Goal: Information Seeking & Learning: Compare options

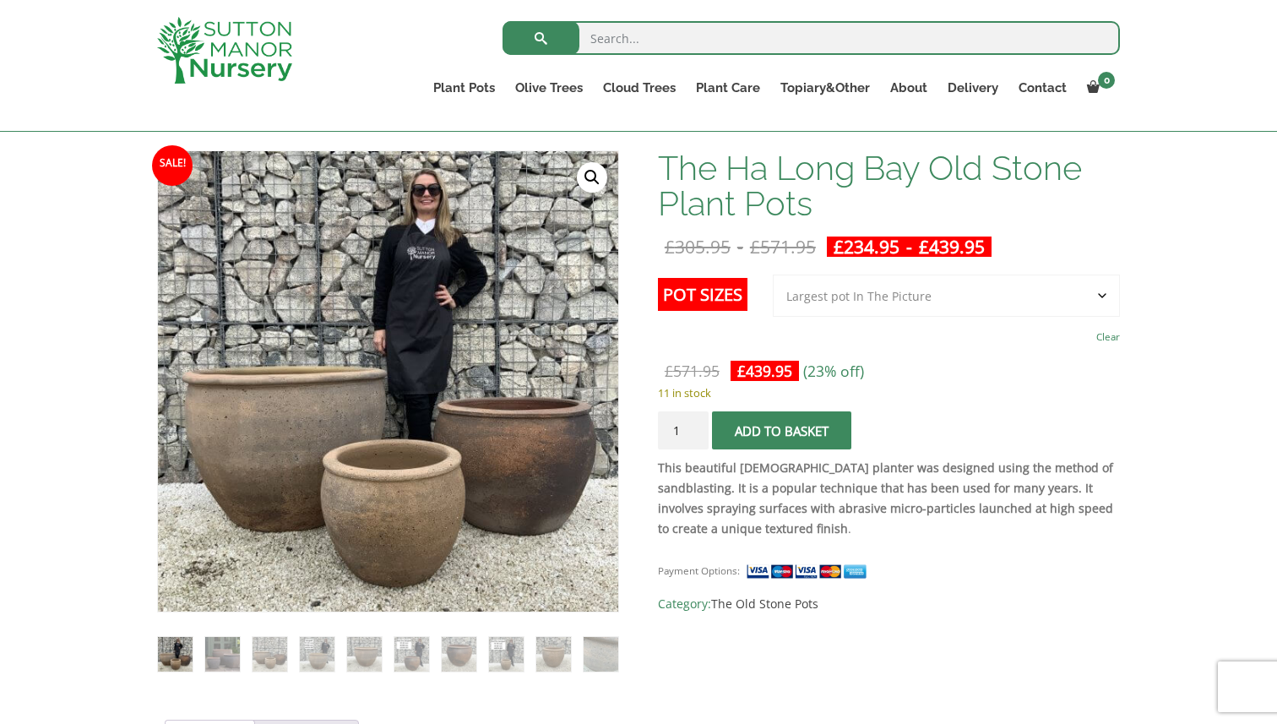
scroll to position [241, 0]
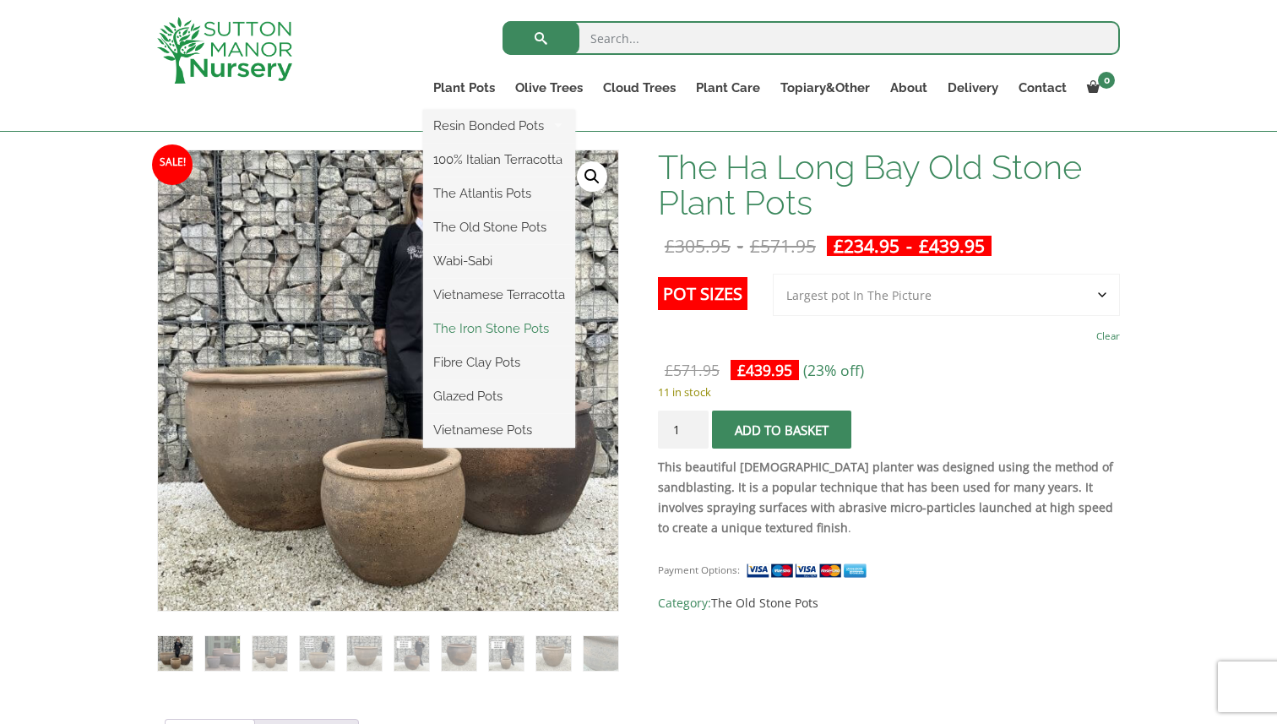
click at [480, 331] on link "The Iron Stone Pots" at bounding box center [499, 328] width 152 height 25
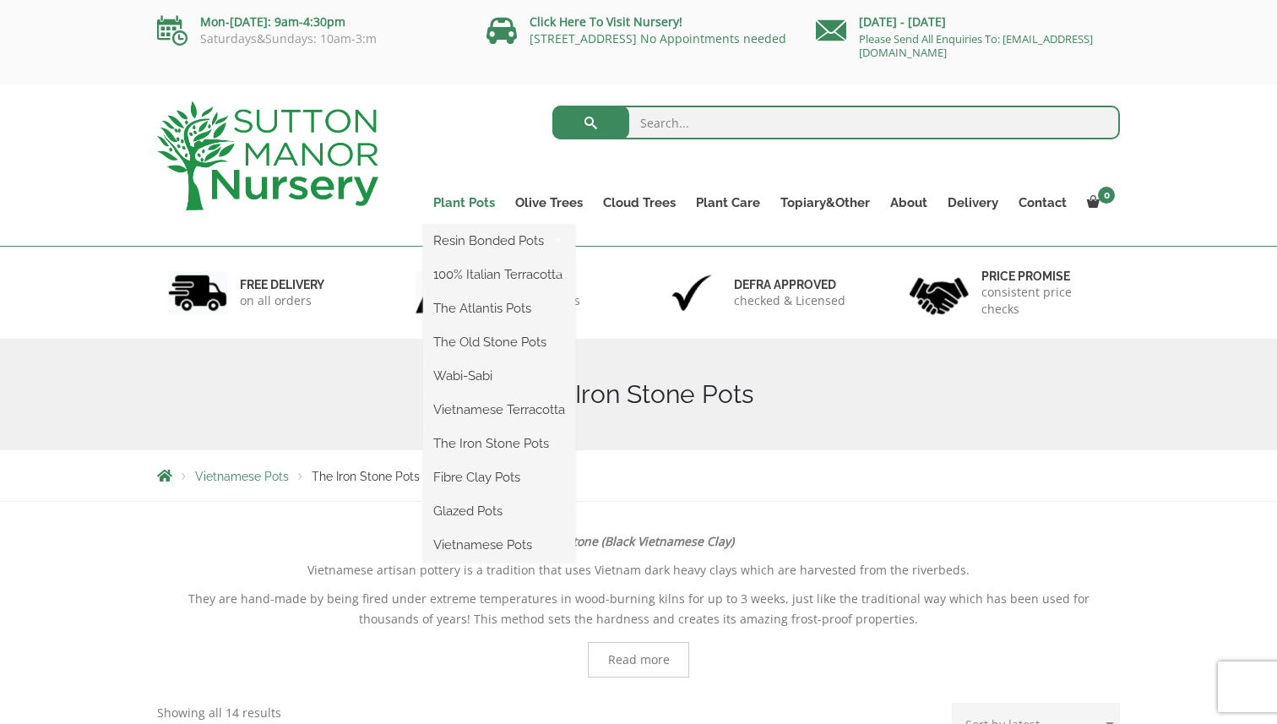
click at [469, 204] on link "Plant Pots" at bounding box center [464, 203] width 82 height 24
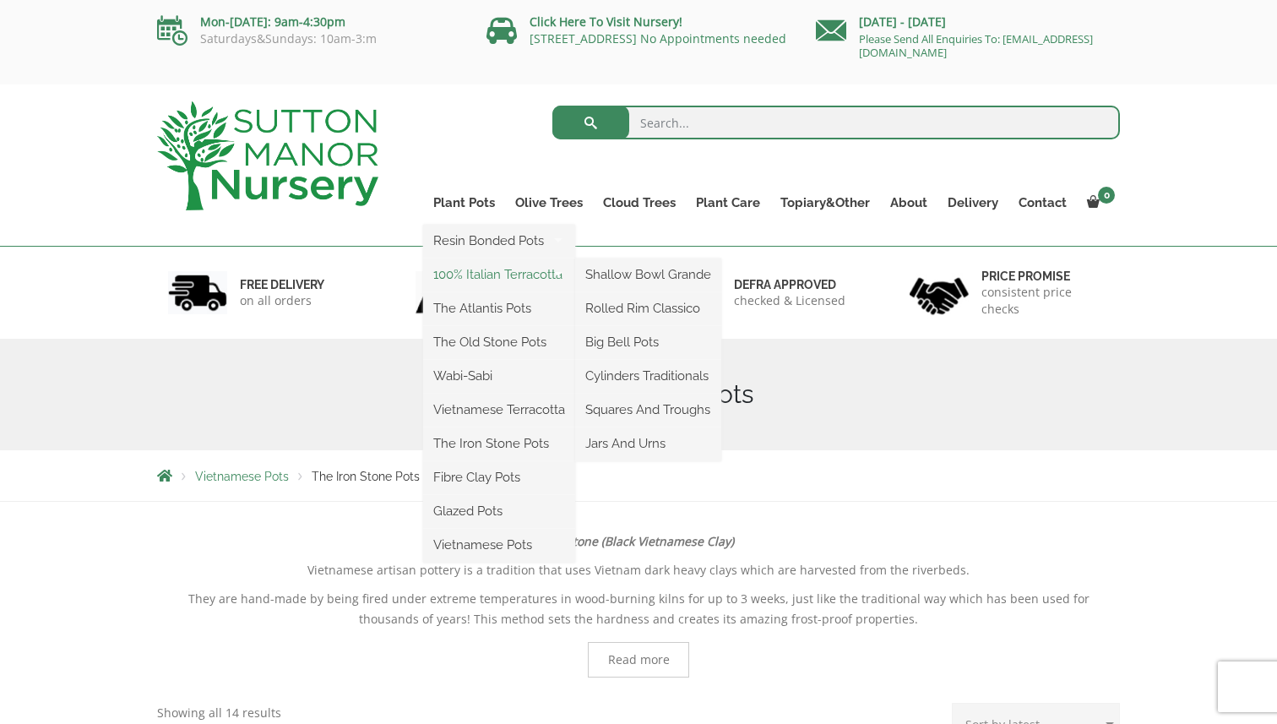
click at [457, 272] on link "100% Italian Terracotta" at bounding box center [499, 274] width 152 height 25
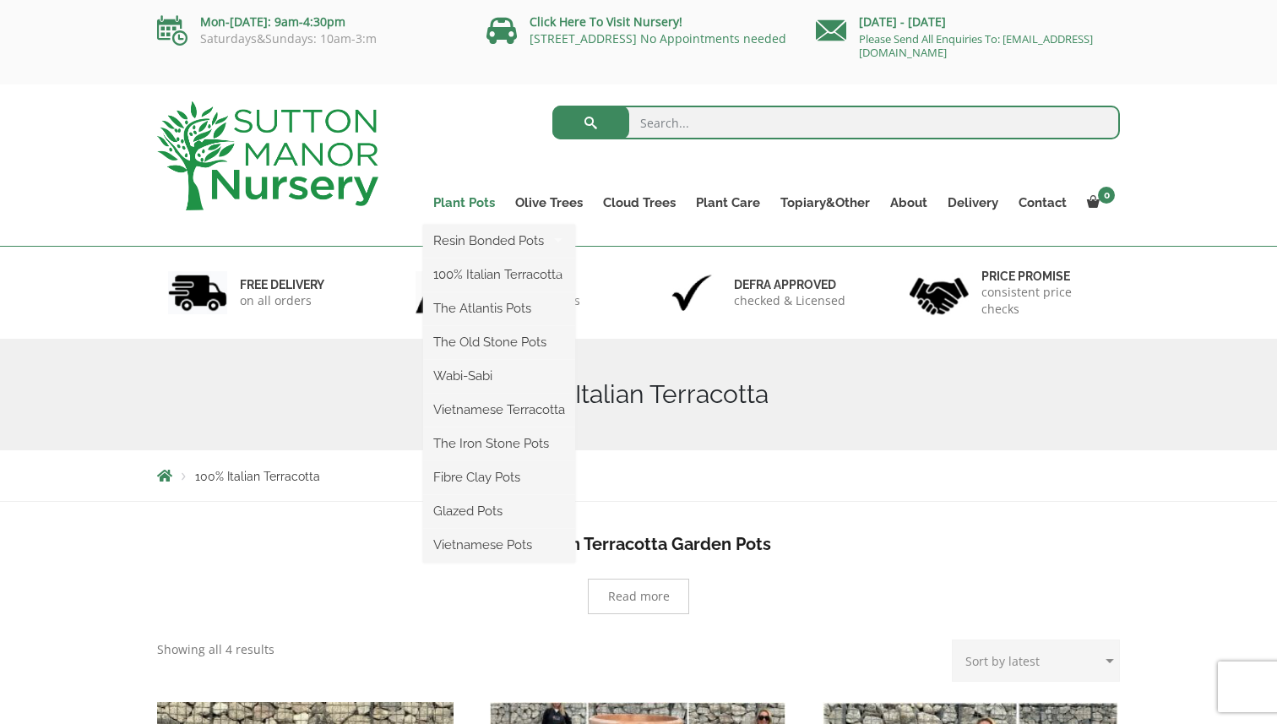
click at [456, 200] on link "Plant Pots" at bounding box center [464, 203] width 82 height 24
click at [496, 510] on link "Glazed Pots" at bounding box center [499, 510] width 152 height 25
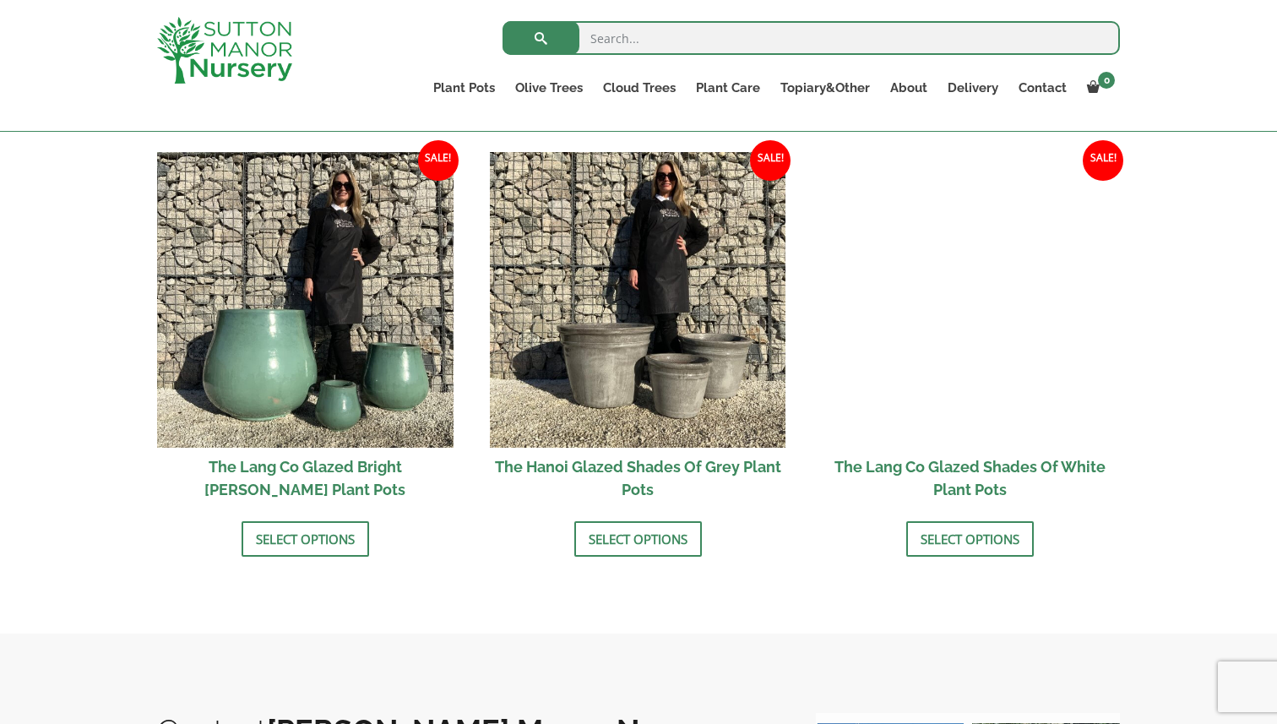
scroll to position [1718, 0]
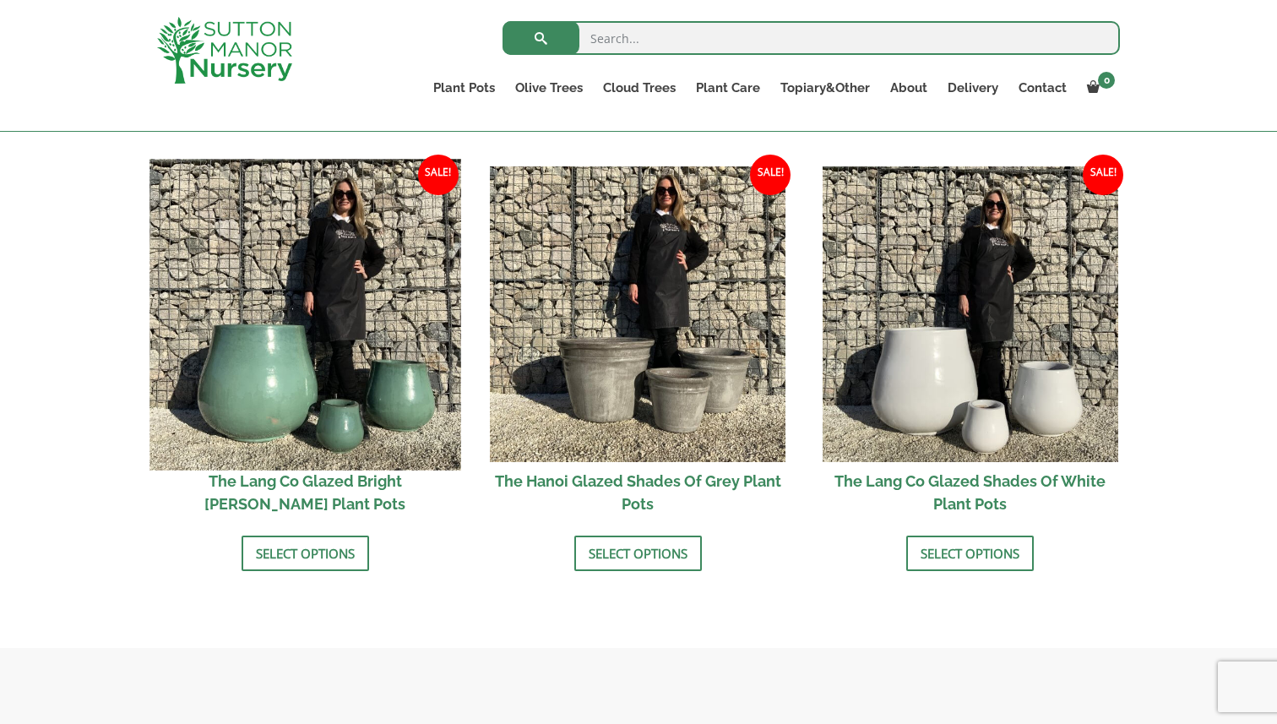
click at [253, 399] on img at bounding box center [304, 314] width 311 height 311
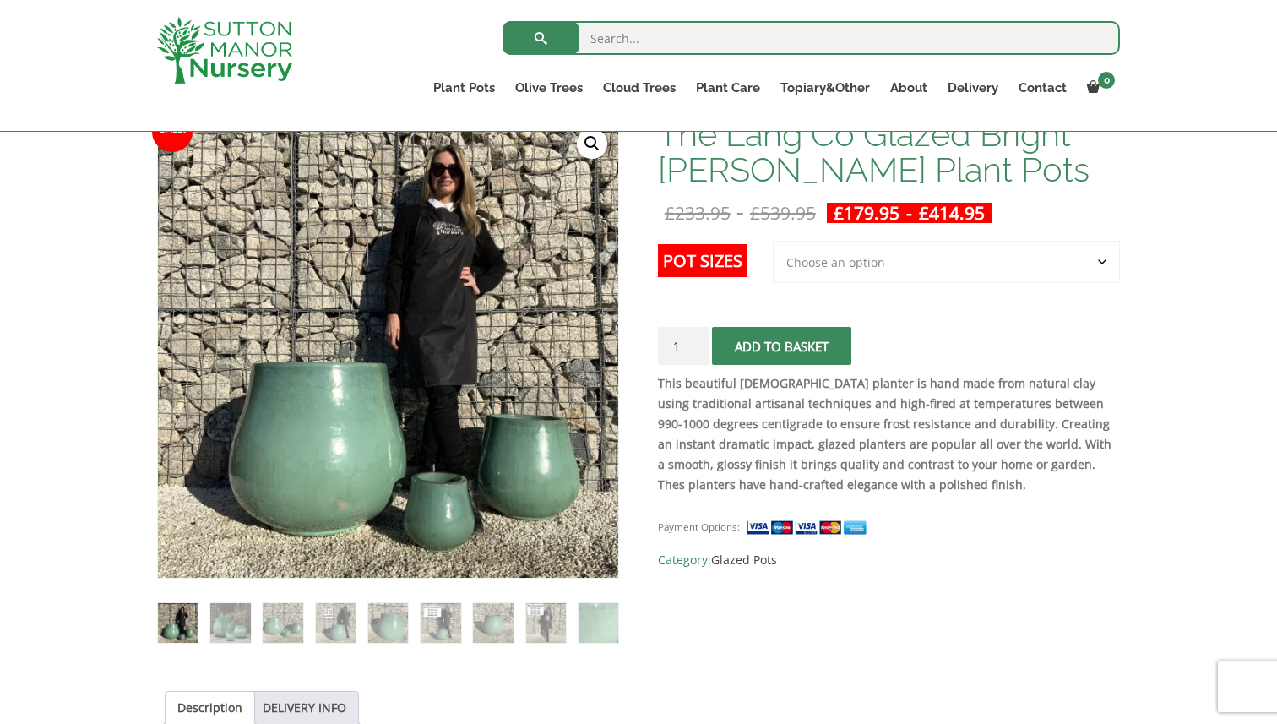
scroll to position [266, 0]
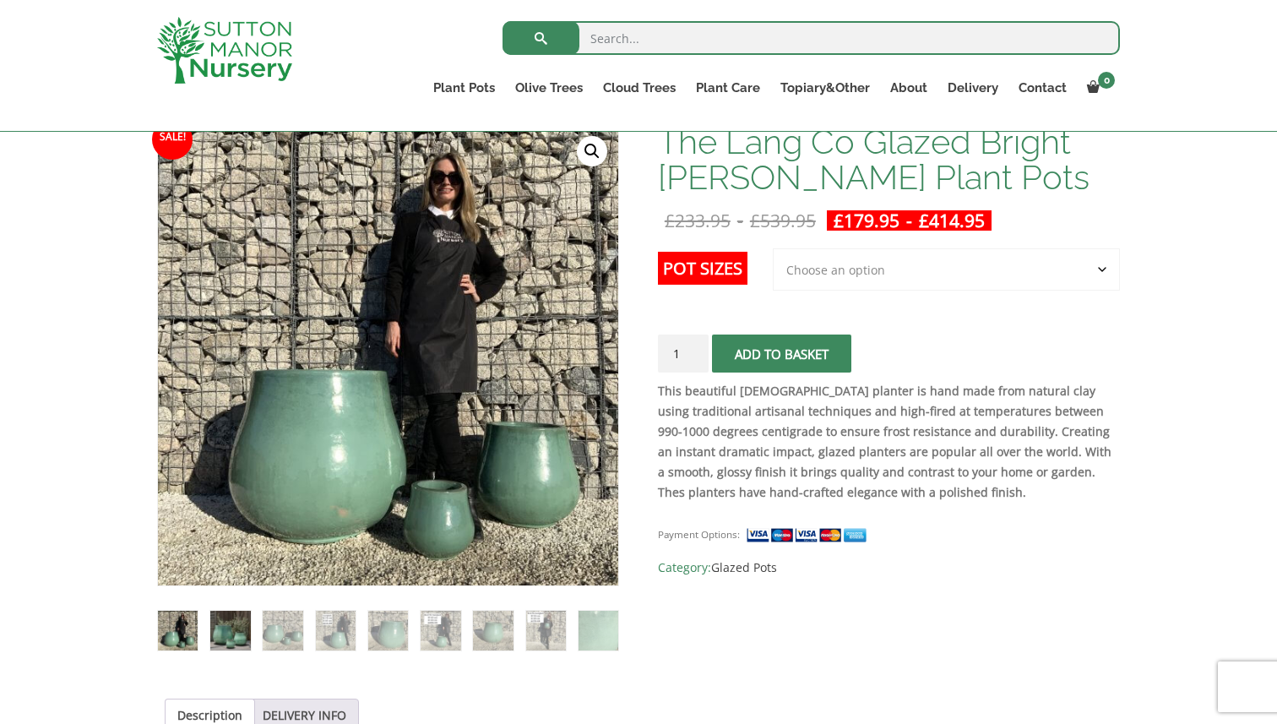
click at [236, 616] on img at bounding box center [230, 631] width 40 height 40
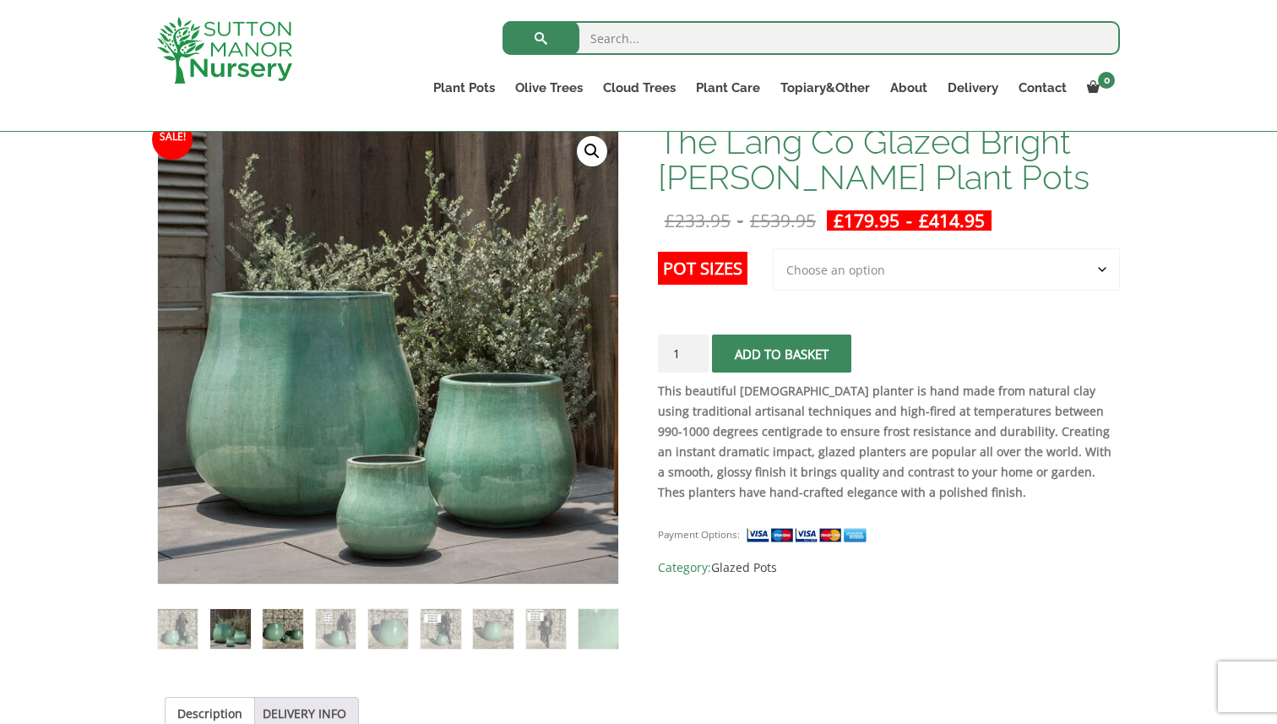
click at [274, 631] on img at bounding box center [283, 629] width 40 height 40
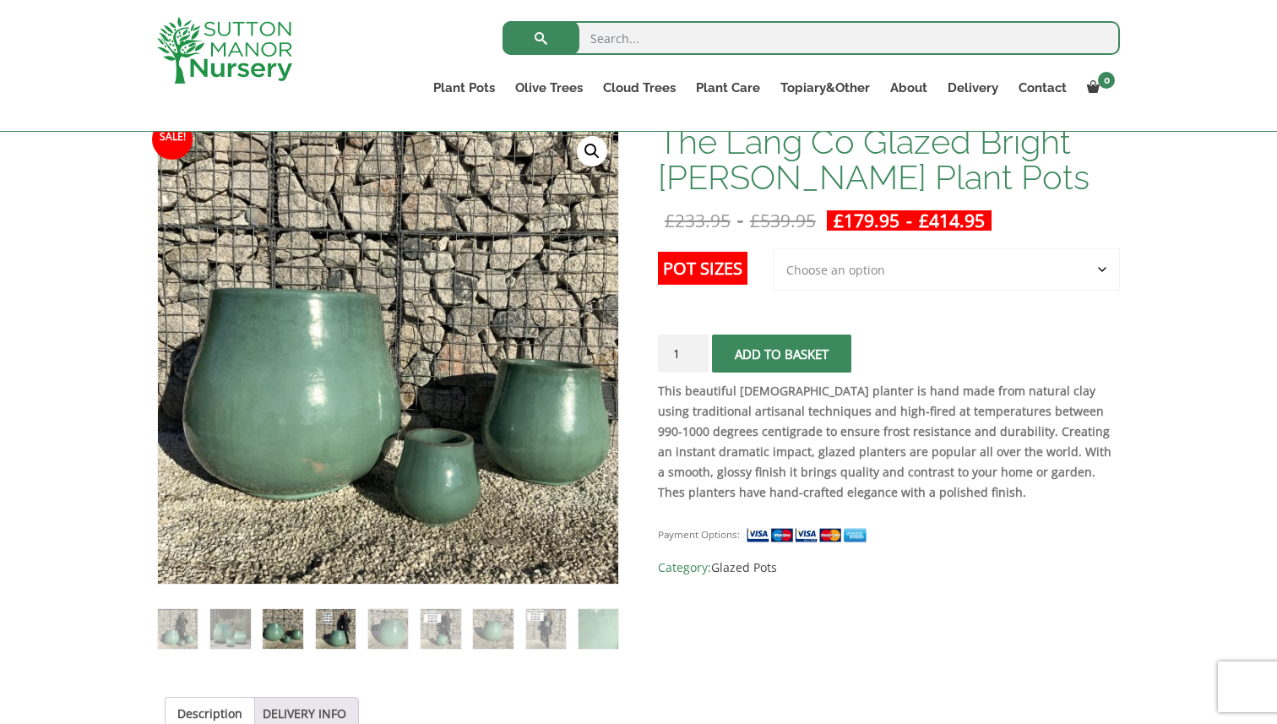
click at [354, 627] on img at bounding box center [336, 629] width 40 height 40
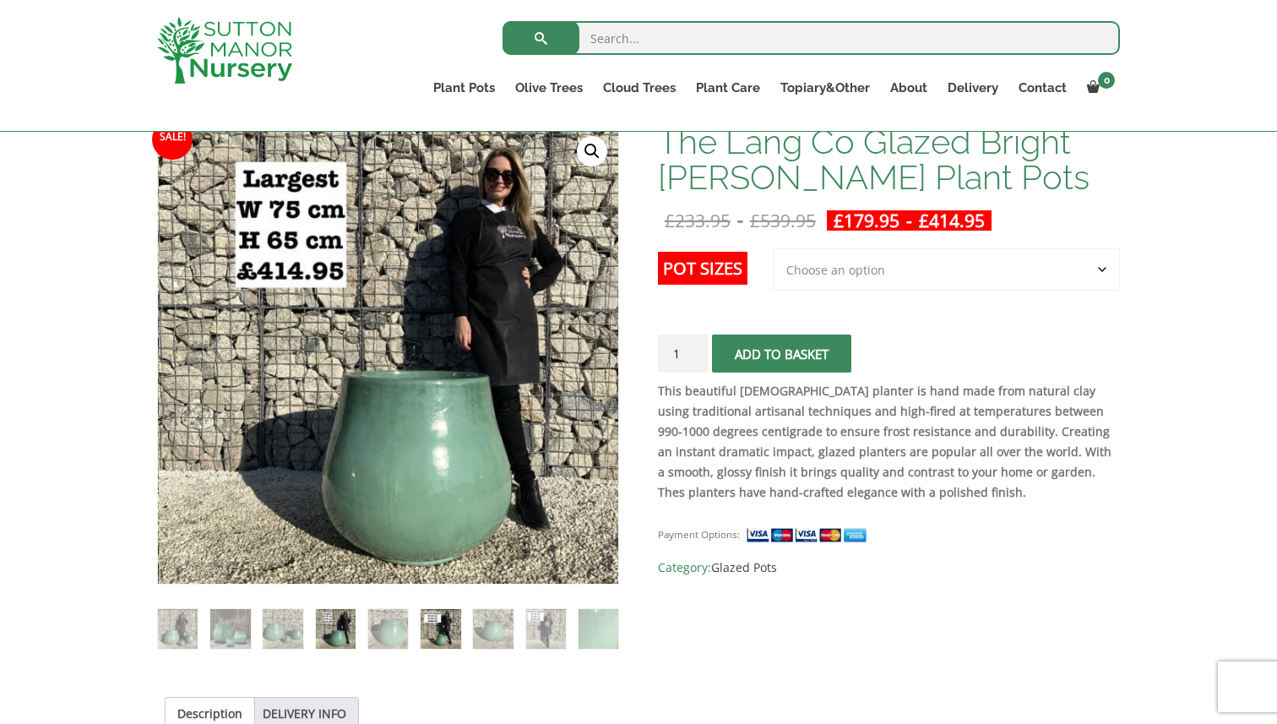
click at [448, 632] on img at bounding box center [441, 629] width 40 height 40
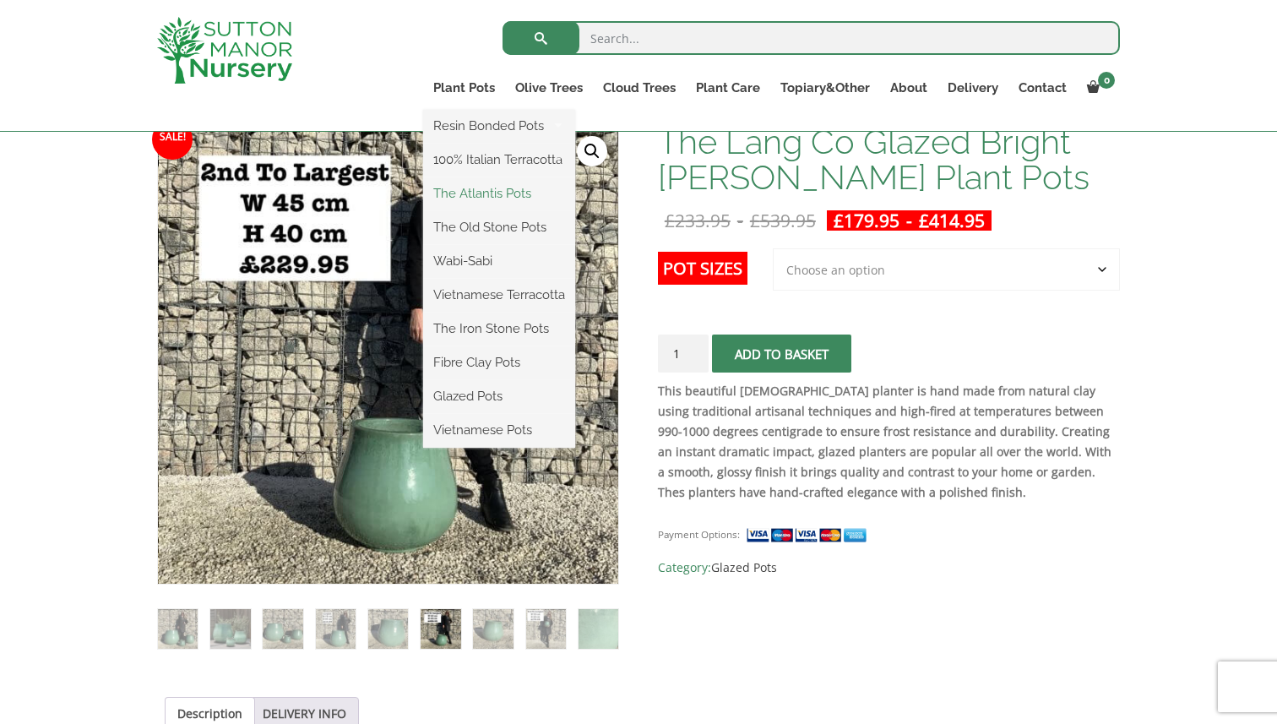
click at [475, 192] on link "The Atlantis Pots" at bounding box center [499, 193] width 152 height 25
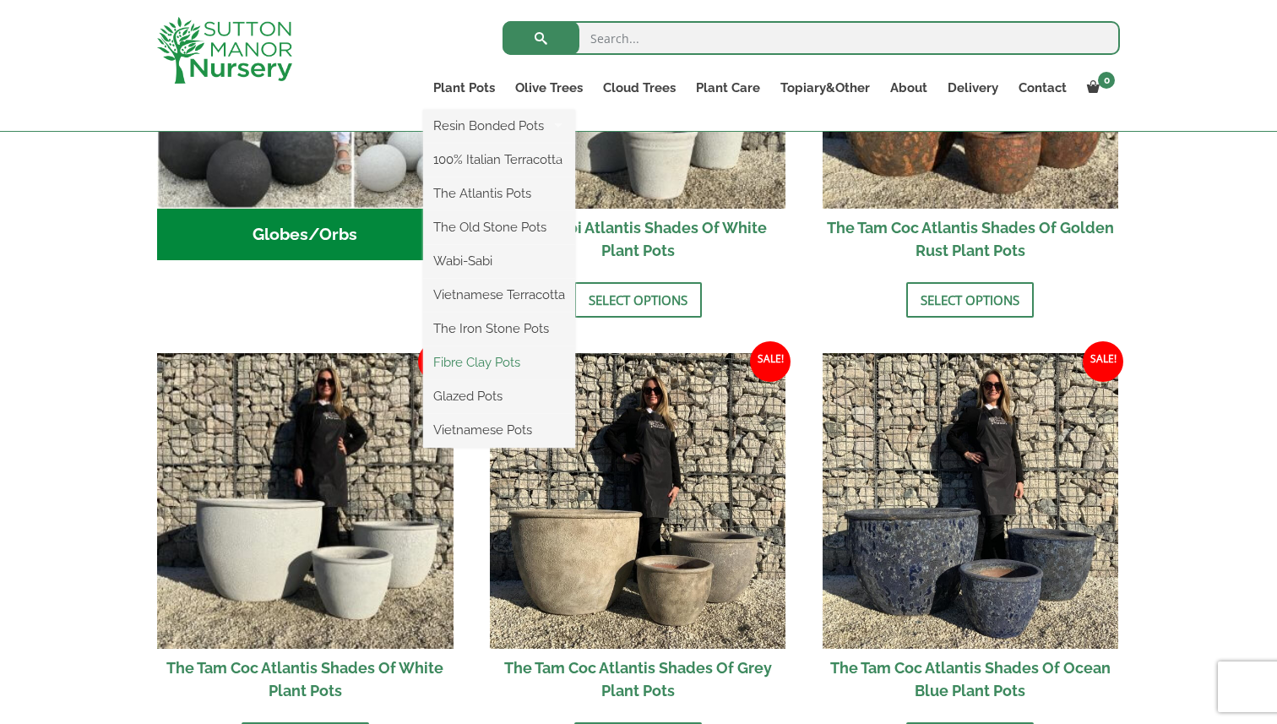
scroll to position [751, 0]
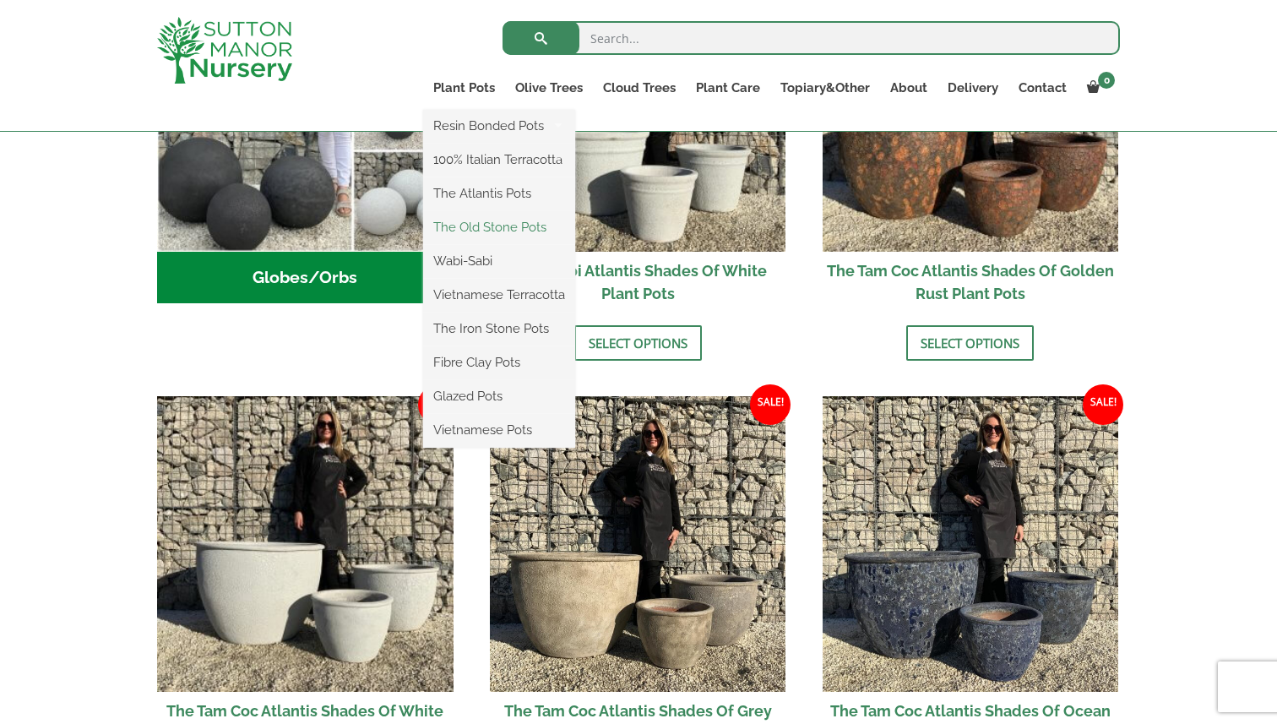
click at [475, 223] on link "The Old Stone Pots" at bounding box center [499, 226] width 152 height 25
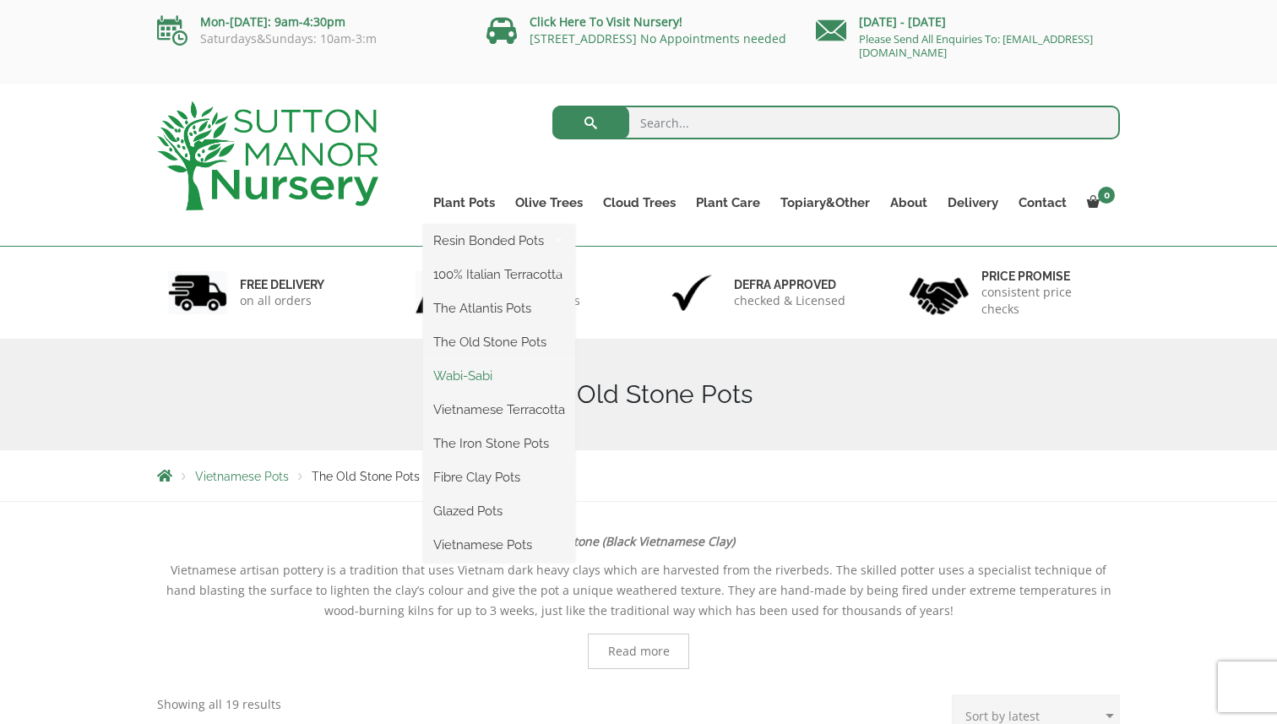
click at [482, 368] on link "Wabi-Sabi" at bounding box center [499, 375] width 152 height 25
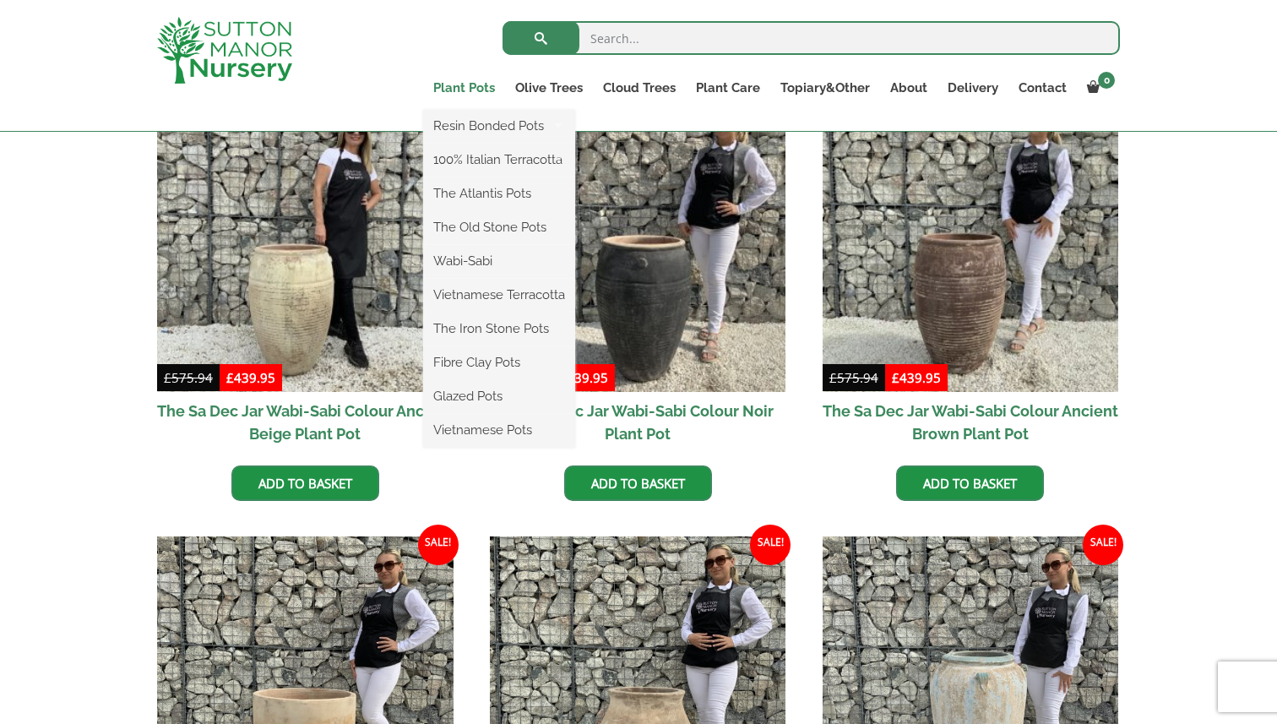
scroll to position [410, 0]
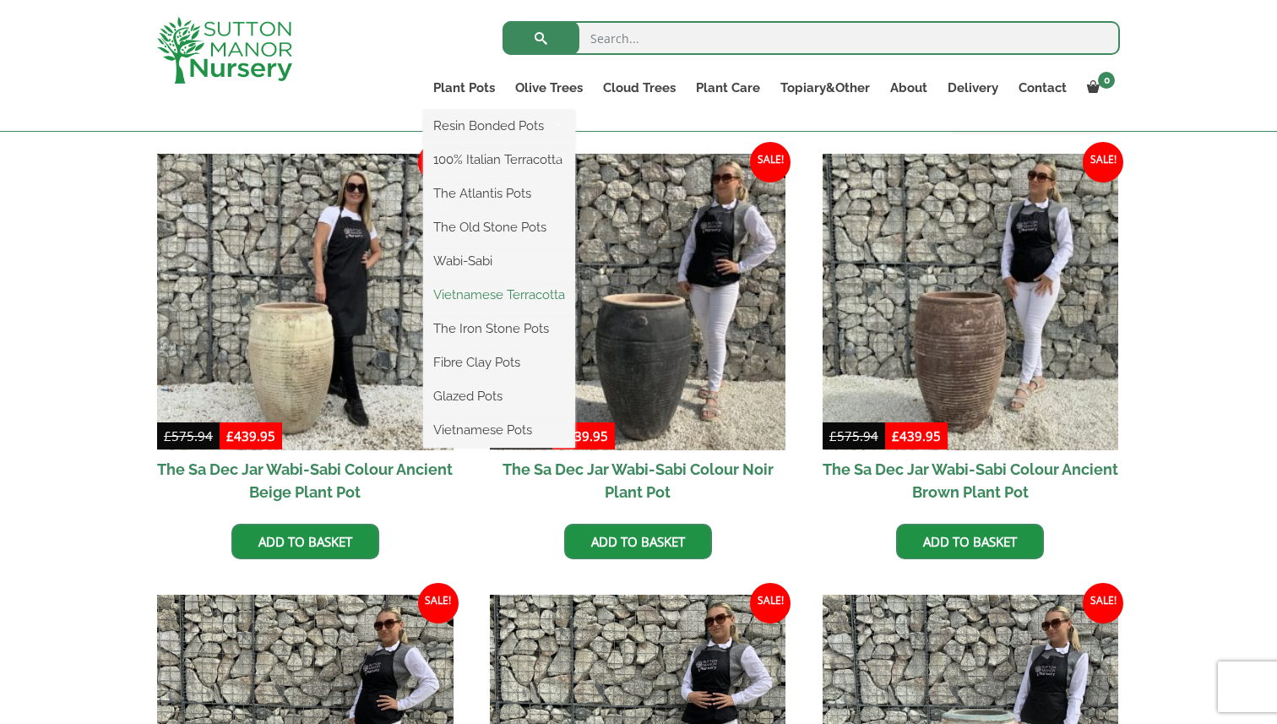
click at [489, 296] on link "Vietnamese Terracotta" at bounding box center [499, 294] width 152 height 25
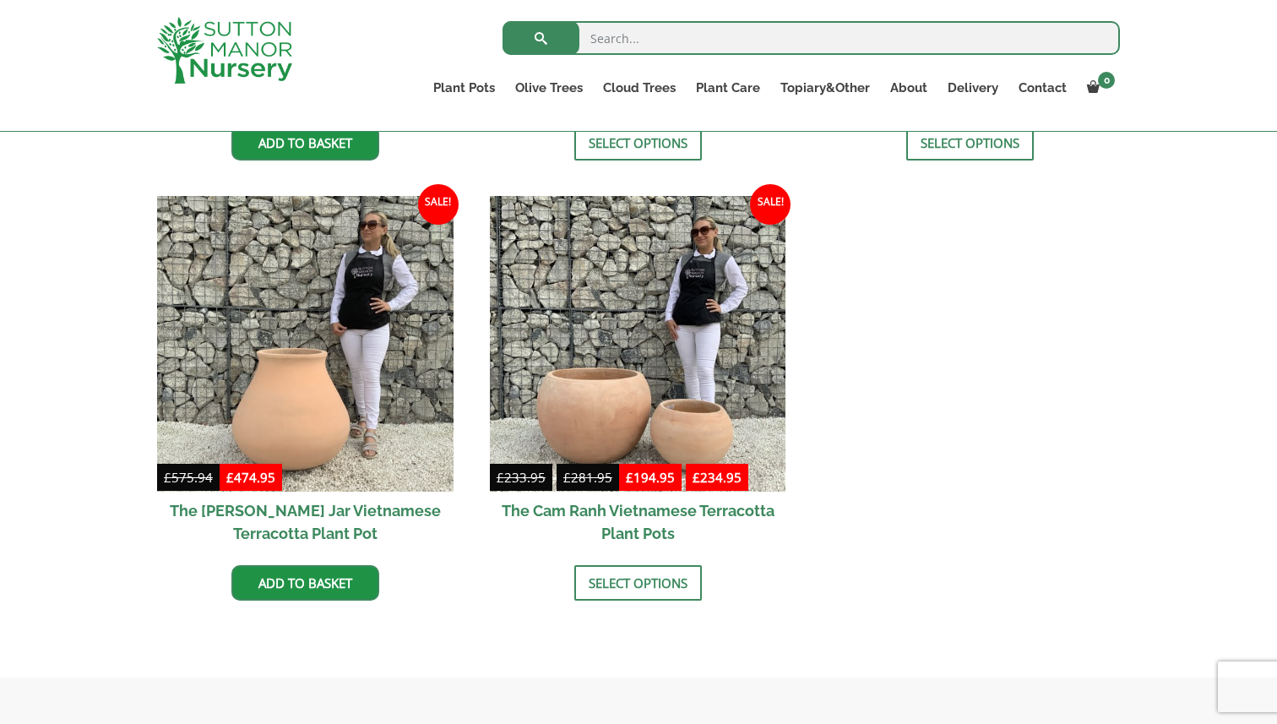
scroll to position [815, 0]
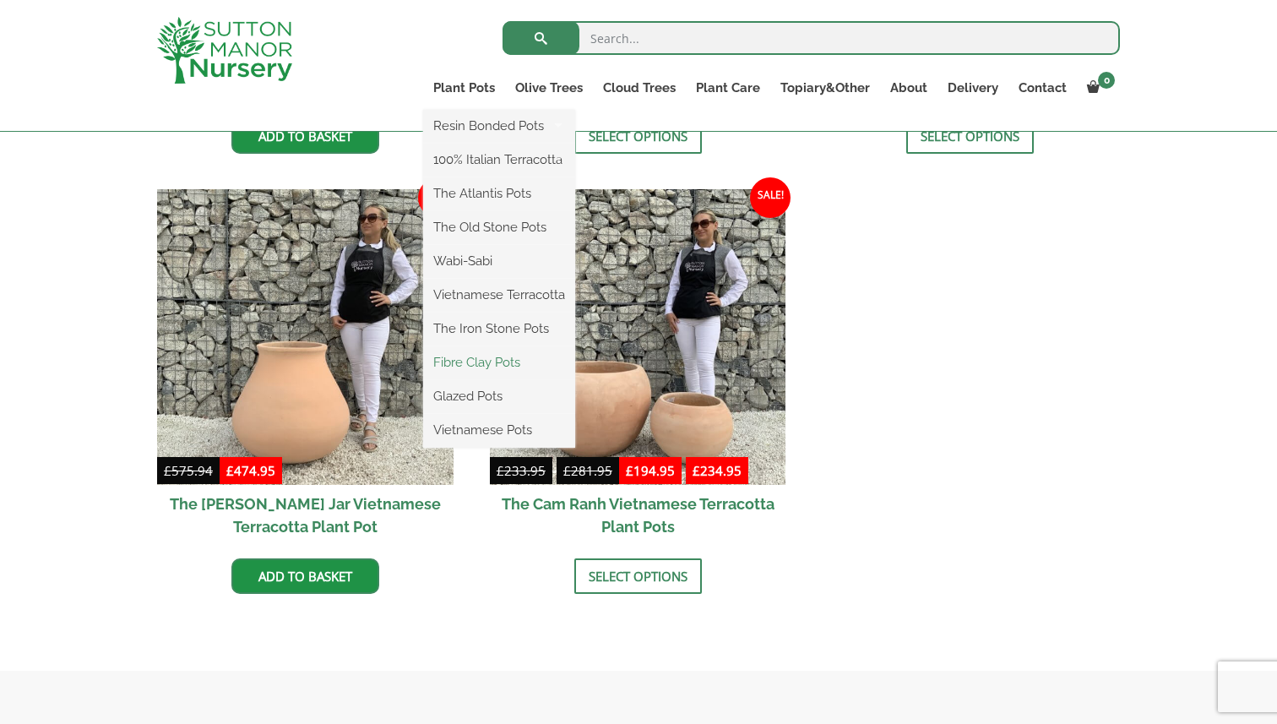
click at [470, 361] on link "Fibre Clay Pots" at bounding box center [499, 362] width 152 height 25
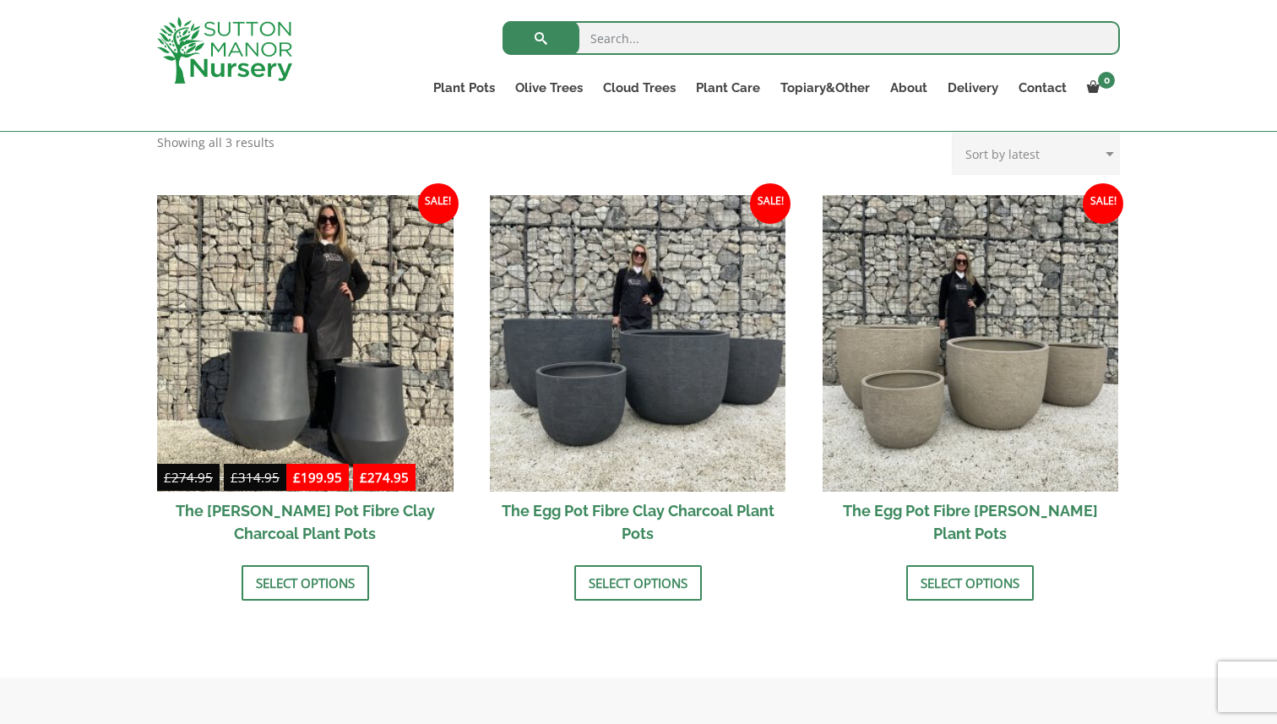
scroll to position [179, 0]
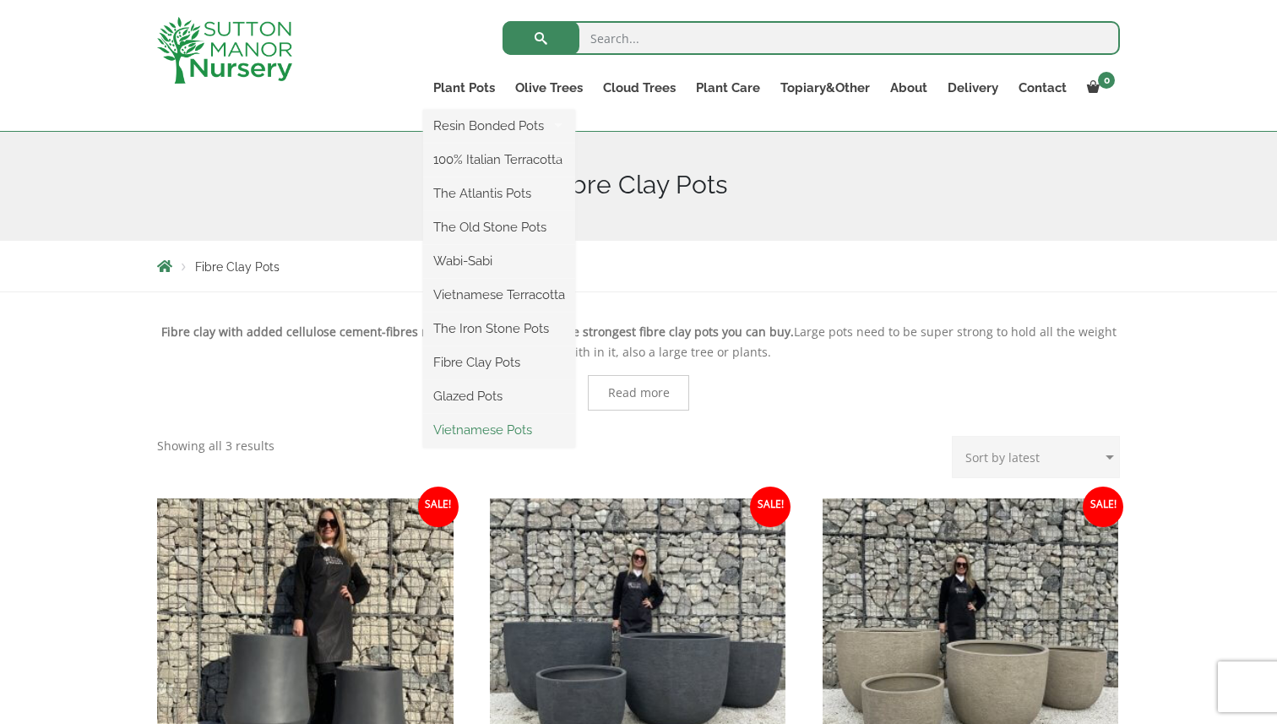
click at [474, 433] on link "Vietnamese Pots" at bounding box center [499, 429] width 152 height 25
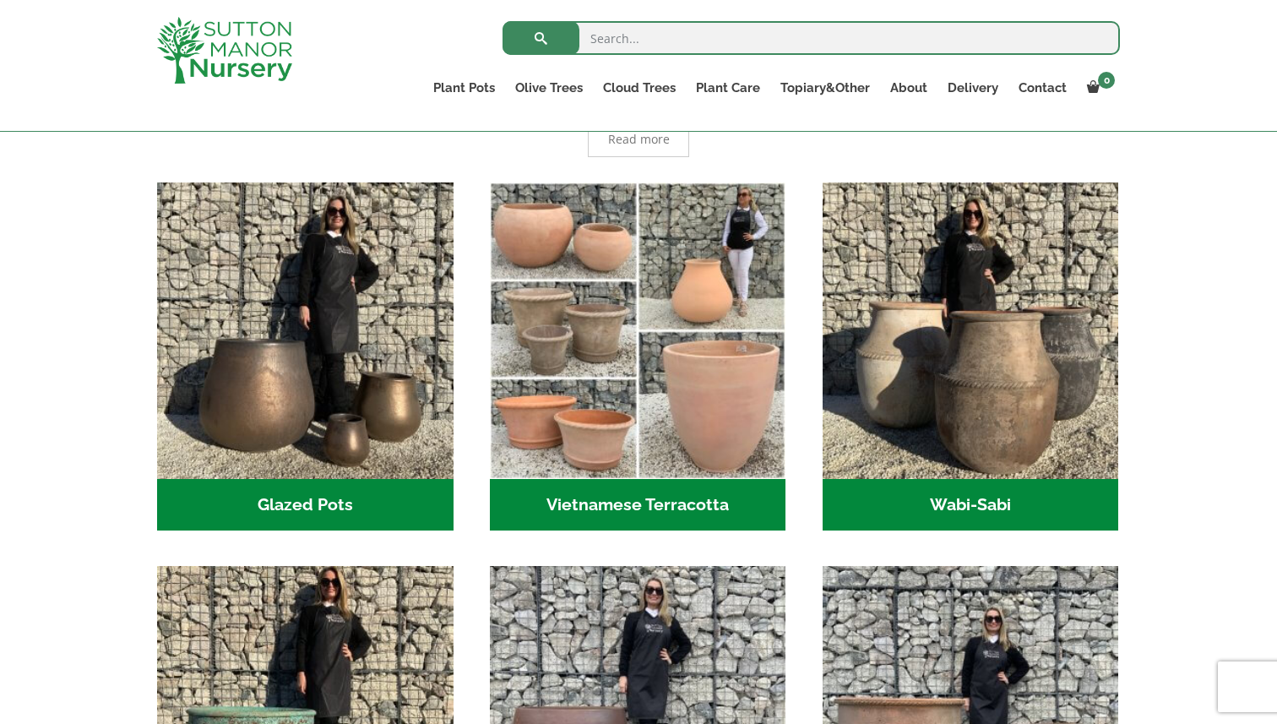
scroll to position [61, 0]
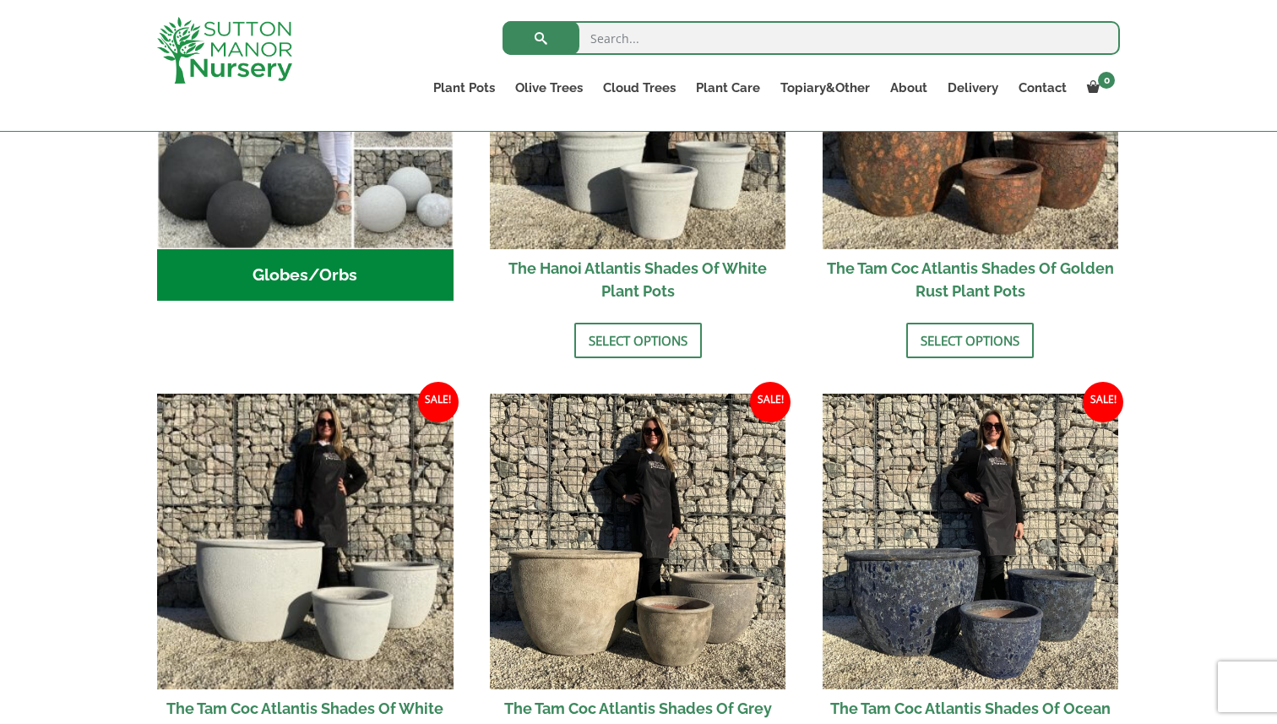
scroll to position [751, 0]
